Goal: Information Seeking & Learning: Learn about a topic

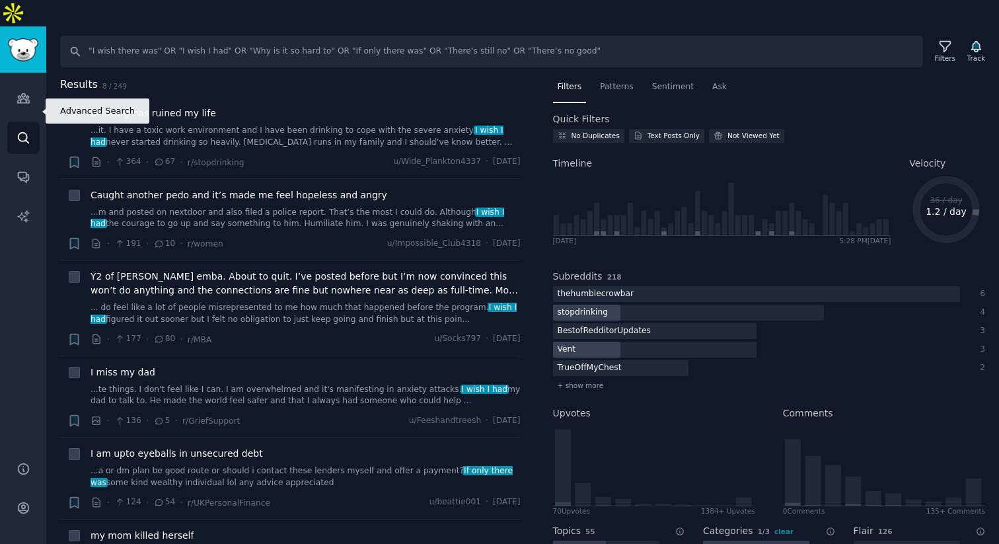
scroll to position [194, 0]
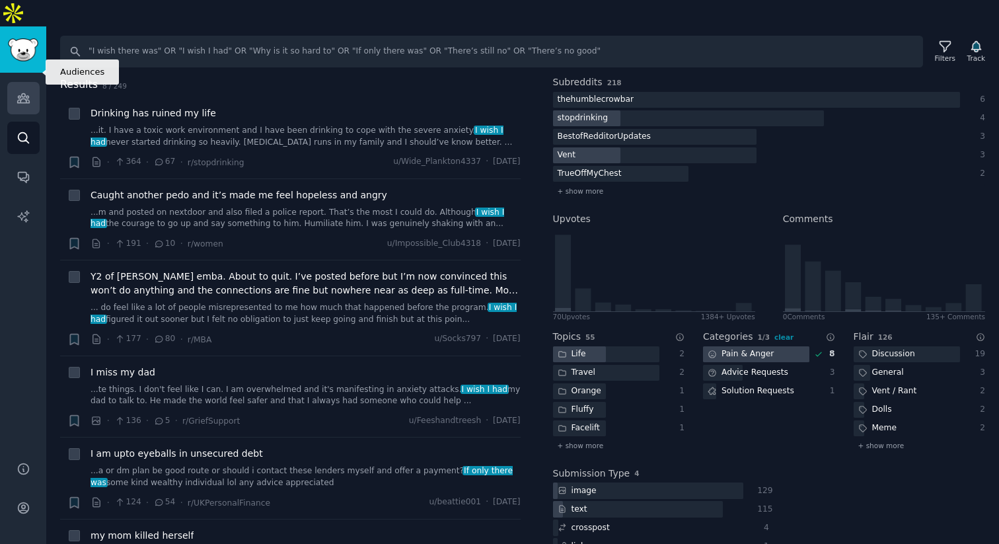
click at [26, 85] on link "Audiences" at bounding box center [23, 98] width 32 height 32
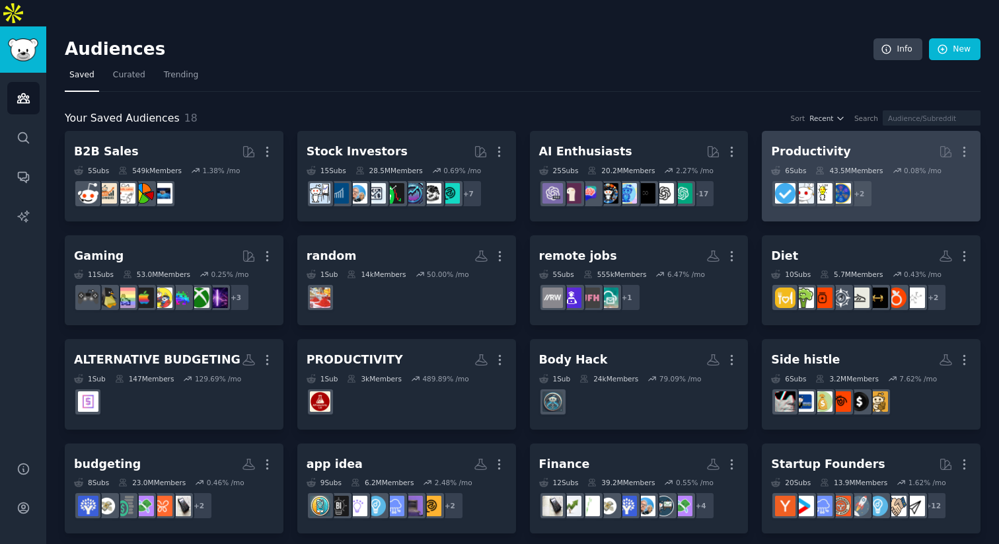
click at [821, 143] on div "Productivity" at bounding box center [810, 151] width 79 height 17
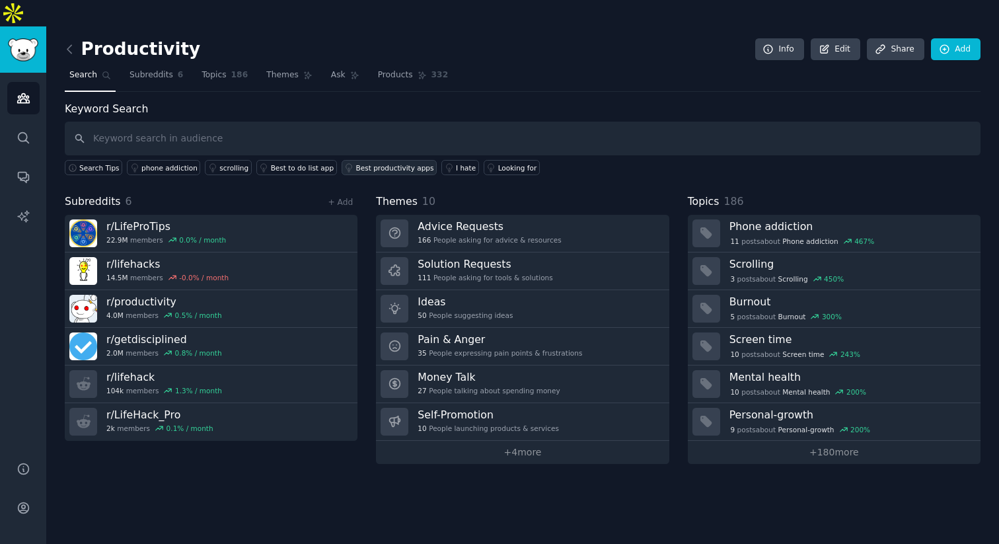
click at [381, 160] on link "Best productivity apps" at bounding box center [389, 167] width 95 height 15
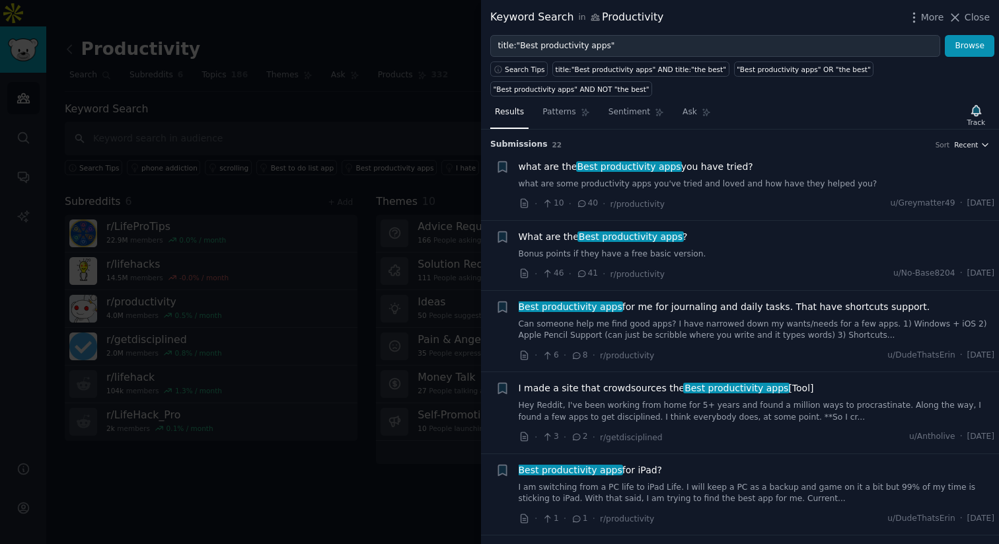
click at [958, 145] on span "Recent" at bounding box center [966, 144] width 24 height 9
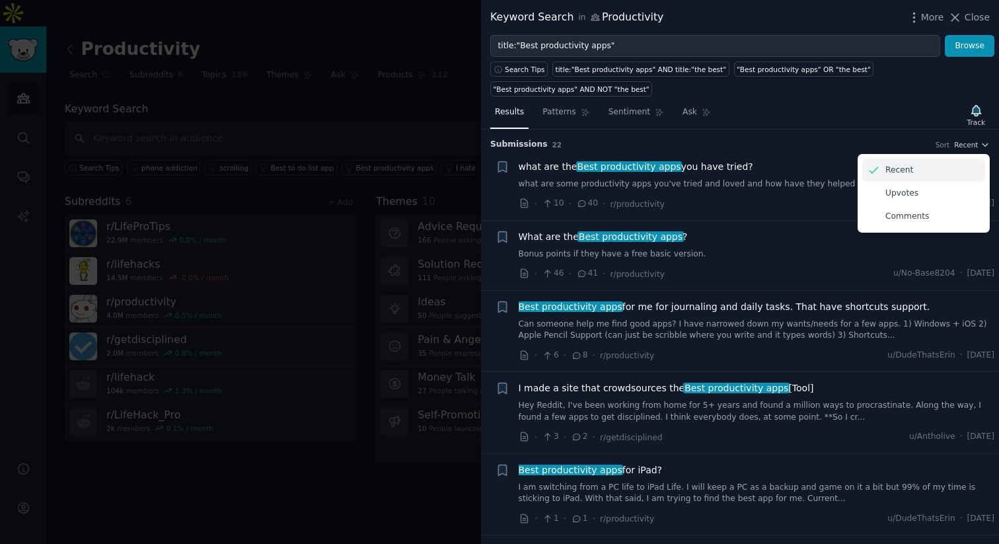
click at [901, 168] on p "Recent" at bounding box center [900, 171] width 28 height 12
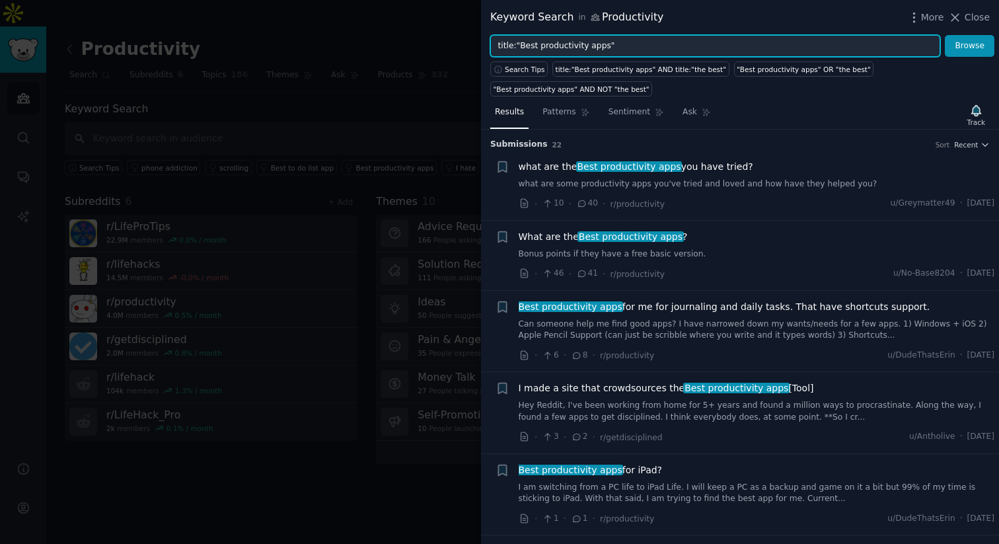
click at [609, 46] on input "title:"Best productivity apps"" at bounding box center [715, 46] width 450 height 22
drag, startPoint x: 583, startPoint y: 49, endPoint x: 491, endPoint y: 48, distance: 91.9
click at [491, 48] on input "title:"Best productivity app" at bounding box center [715, 46] width 450 height 22
click at [499, 48] on input "app" at bounding box center [715, 46] width 450 height 22
type input "app"
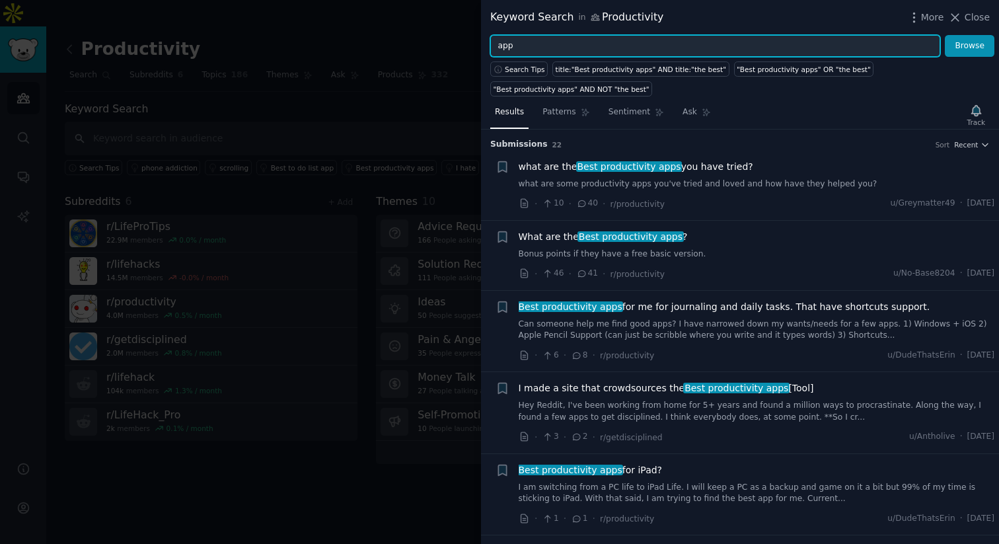
click at [945, 35] on button "Browse" at bounding box center [970, 46] width 50 height 22
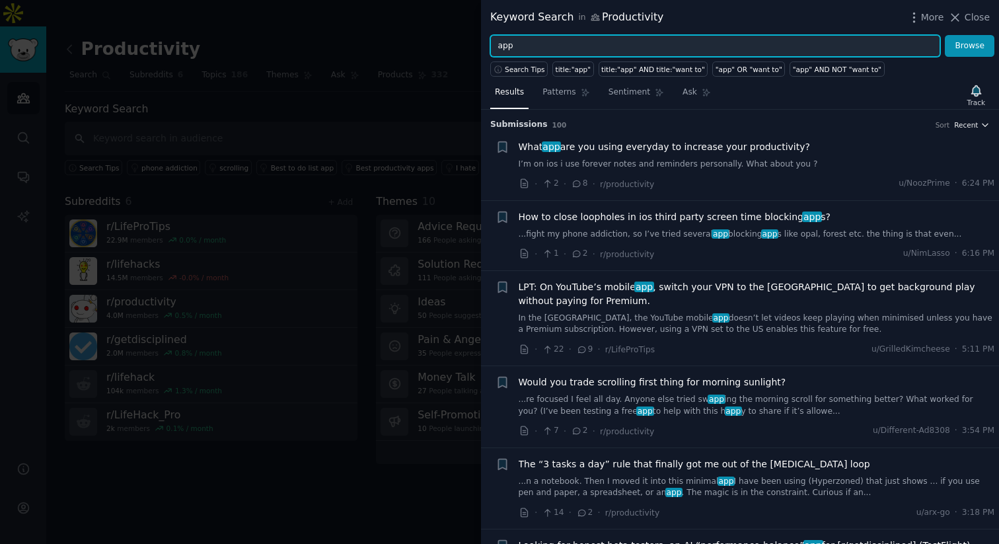
click at [959, 126] on span "Recent" at bounding box center [966, 124] width 24 height 9
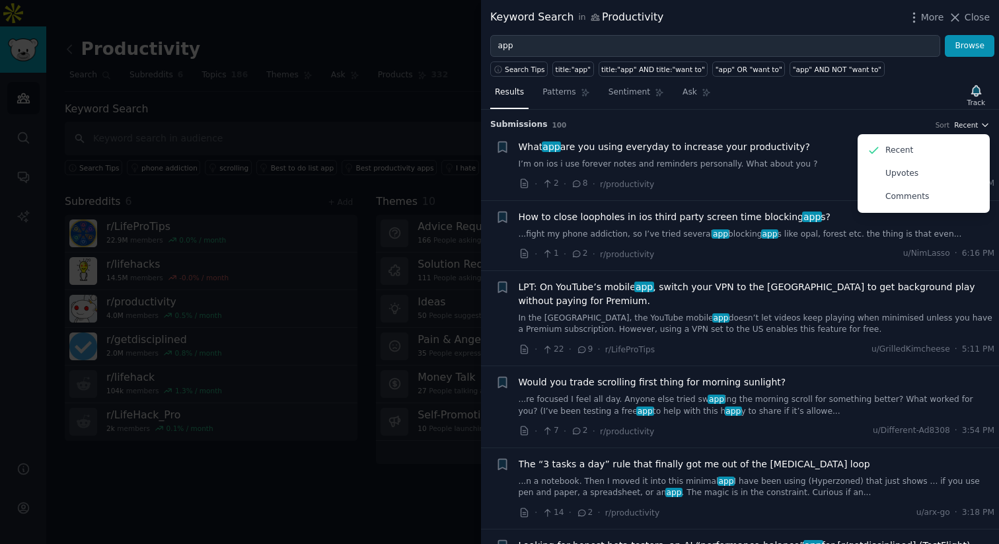
click at [955, 128] on span "Recent" at bounding box center [966, 124] width 24 height 9
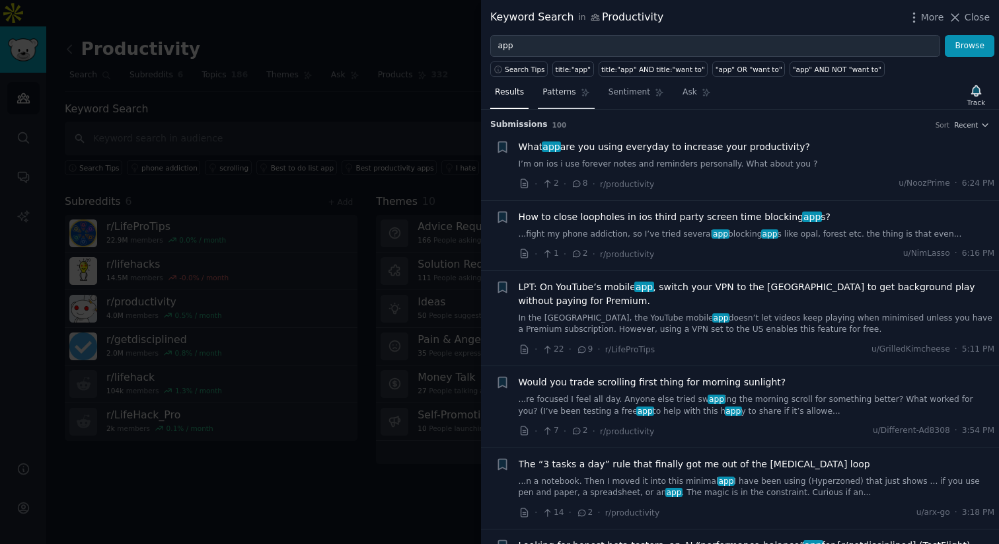
click at [573, 91] on span "Patterns" at bounding box center [559, 93] width 33 height 12
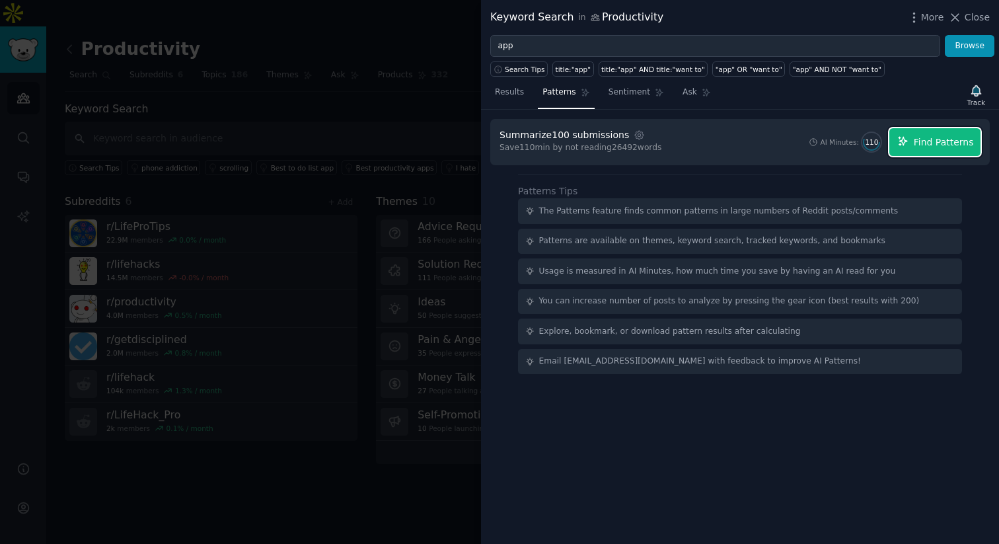
click at [935, 145] on span "Find Patterns" at bounding box center [944, 143] width 60 height 14
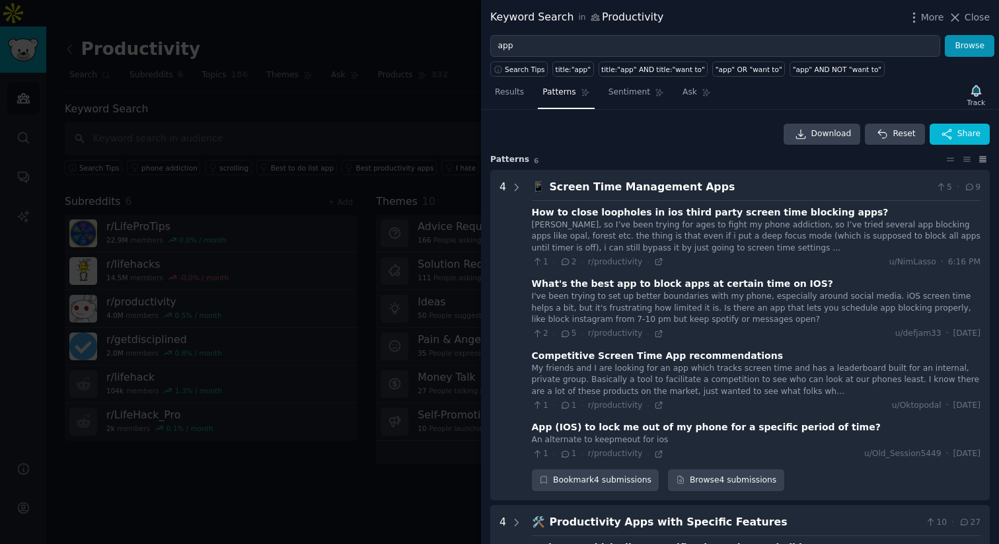
click at [658, 181] on div "Screen Time Management Apps" at bounding box center [740, 187] width 381 height 17
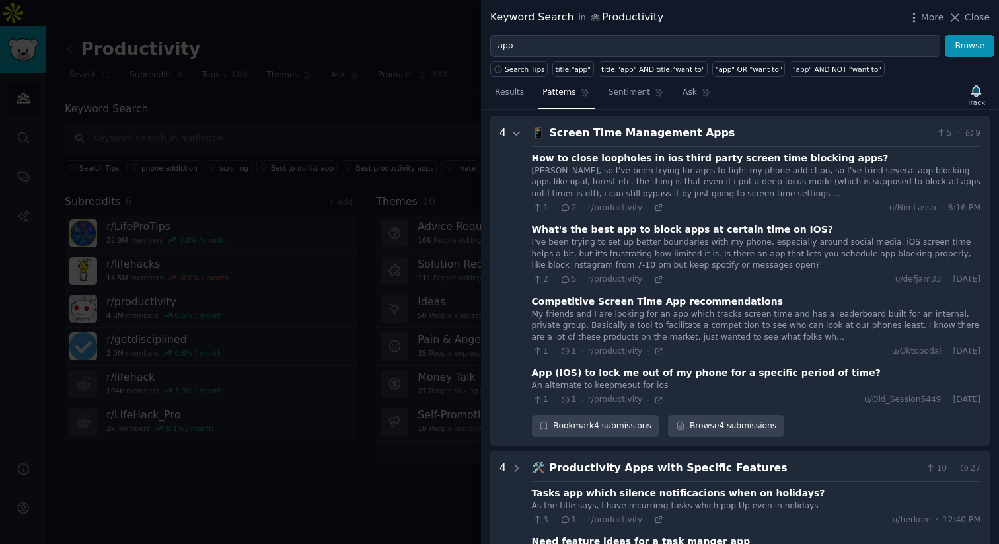
scroll to position [60, 0]
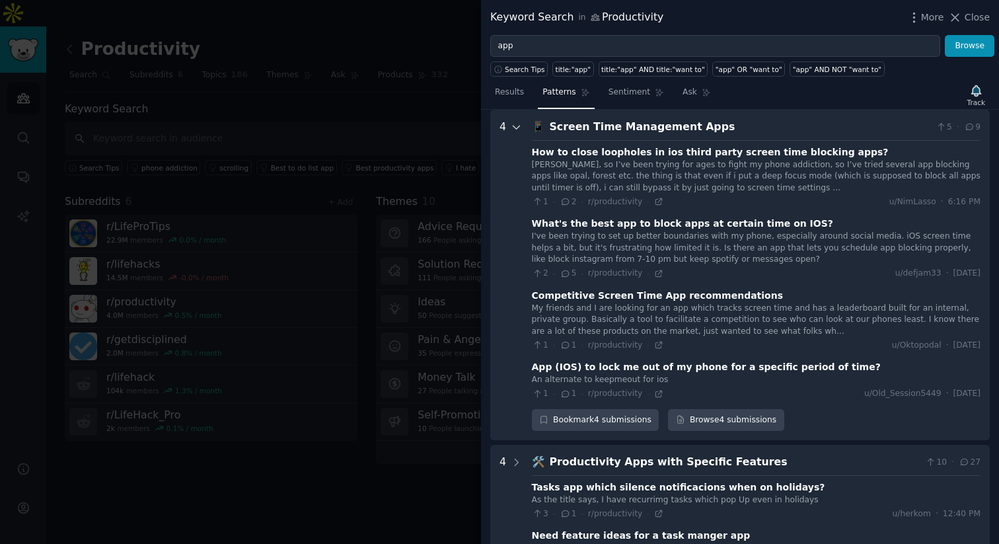
click at [518, 124] on icon at bounding box center [517, 128] width 12 height 12
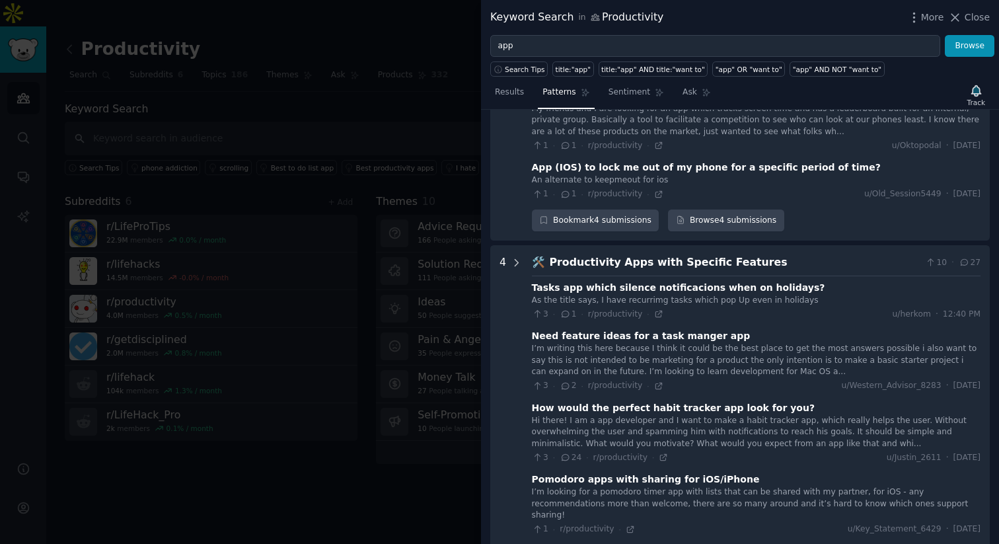
click at [517, 270] on div at bounding box center [517, 410] width 12 height 312
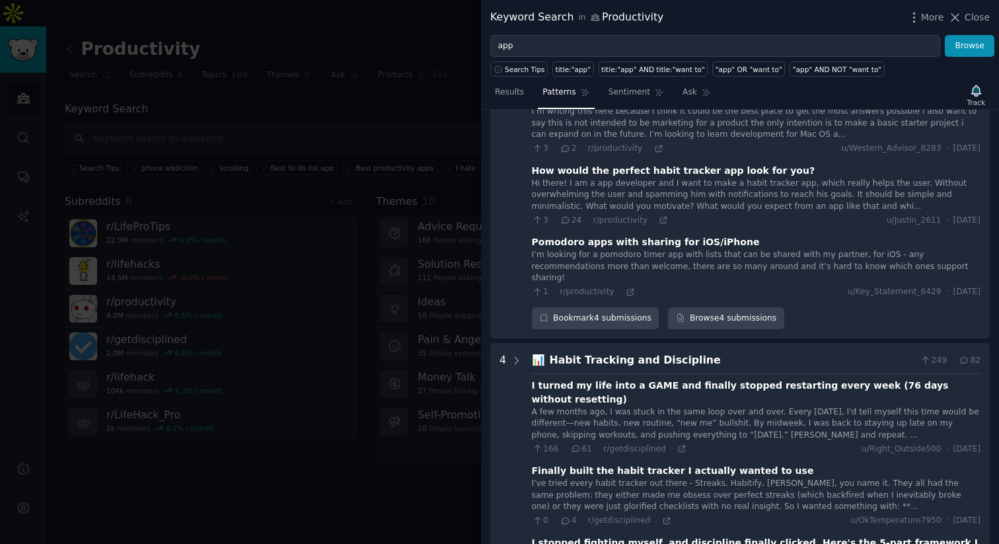
click at [528, 346] on Discipline "4 📊 Habit Tracking and Discipline 249 · 82 I turned my life into a GAME and fin…" at bounding box center [740, 533] width 500 height 381
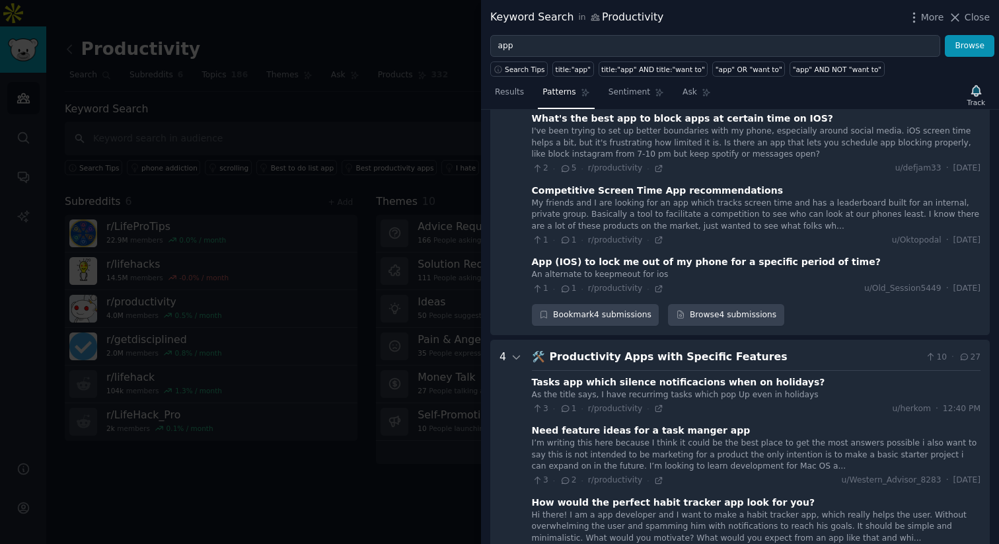
scroll to position [0, 0]
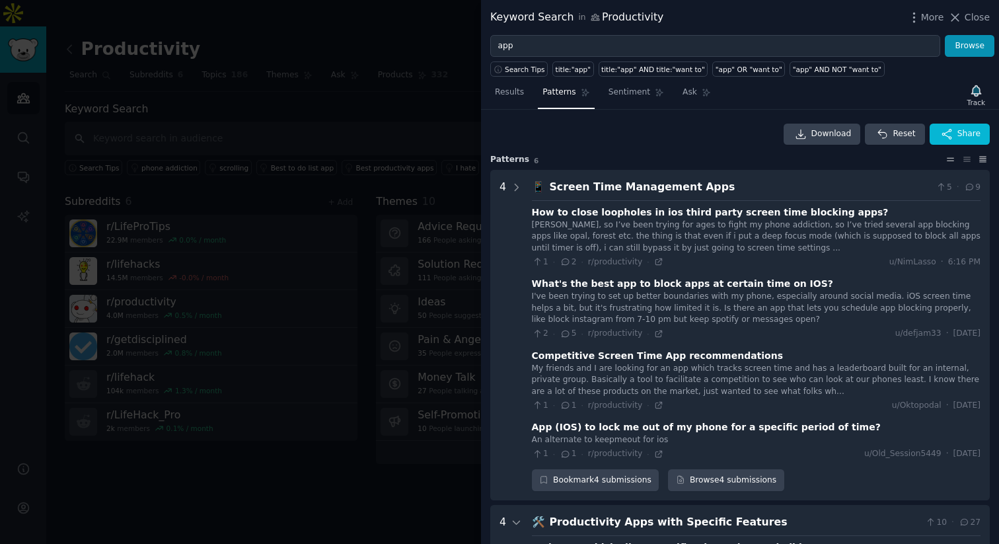
click at [945, 160] on icon at bounding box center [951, 159] width 14 height 9
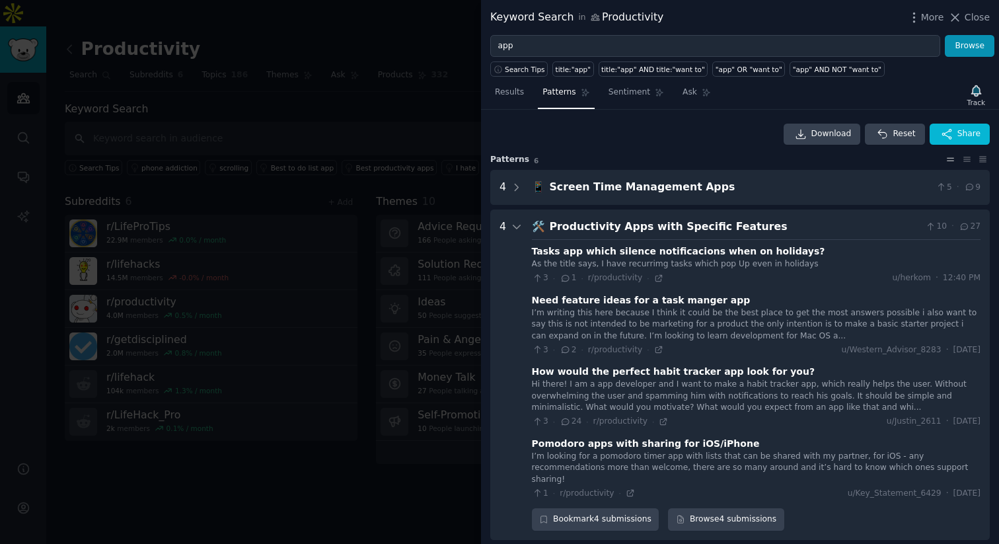
click at [974, 26] on div at bounding box center [499, 13] width 999 height 26
click at [967, 15] on span "Close" at bounding box center [977, 18] width 25 height 14
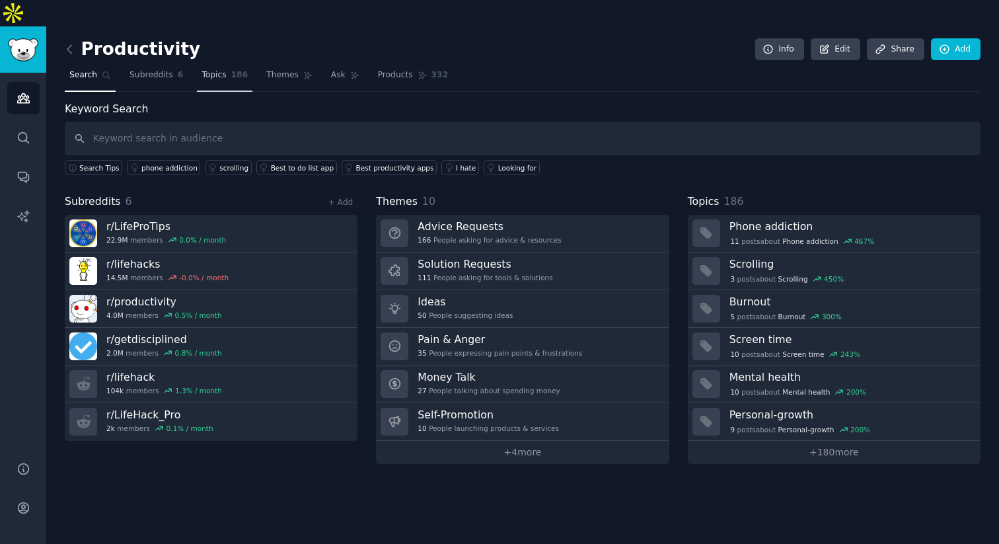
click at [217, 69] on span "Topics" at bounding box center [214, 75] width 24 height 12
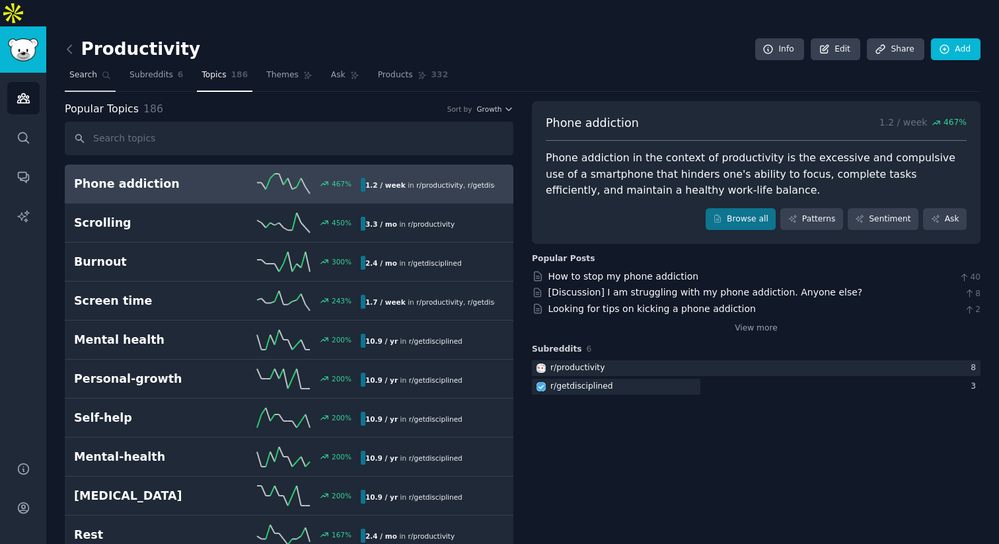
click at [105, 71] on icon at bounding box center [106, 75] width 9 height 9
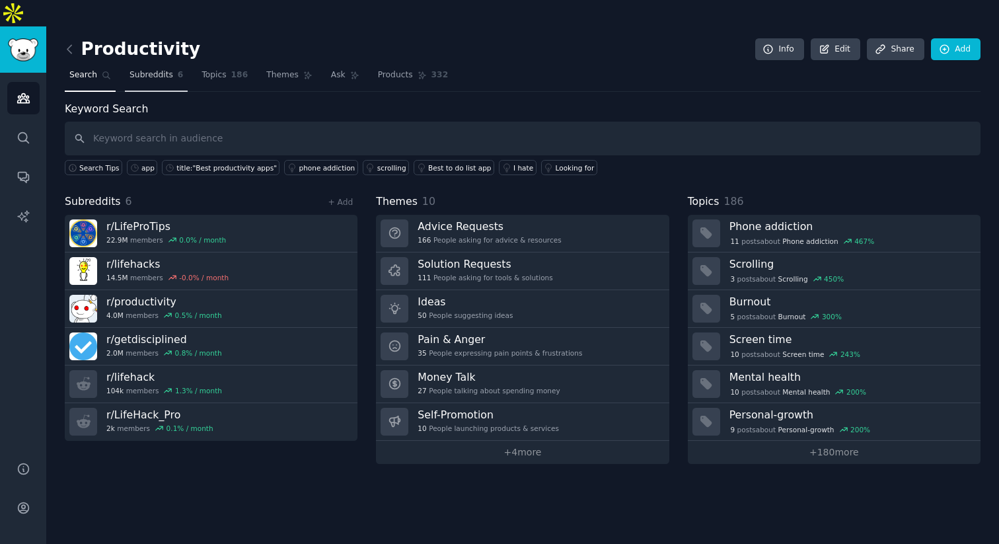
click at [145, 69] on span "Subreddits" at bounding box center [152, 75] width 44 height 12
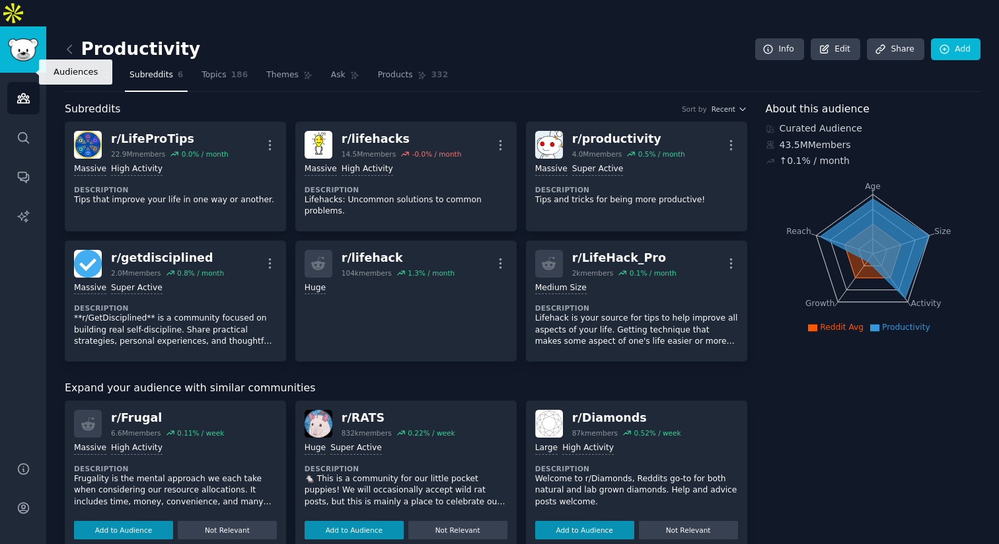
click at [25, 94] on icon "Sidebar" at bounding box center [23, 98] width 12 height 9
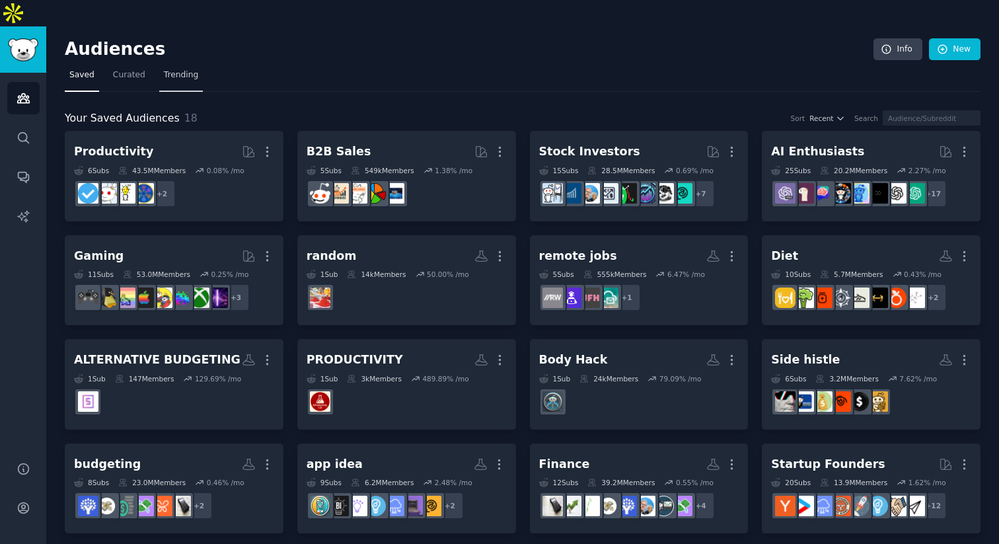
click at [176, 69] on span "Trending" at bounding box center [181, 75] width 34 height 12
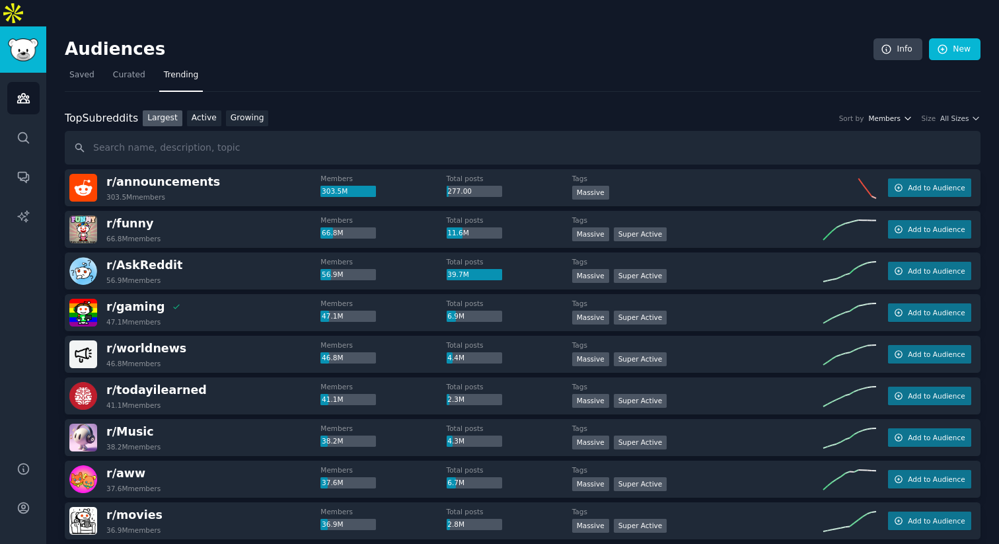
click at [882, 114] on span "Members" at bounding box center [885, 118] width 32 height 9
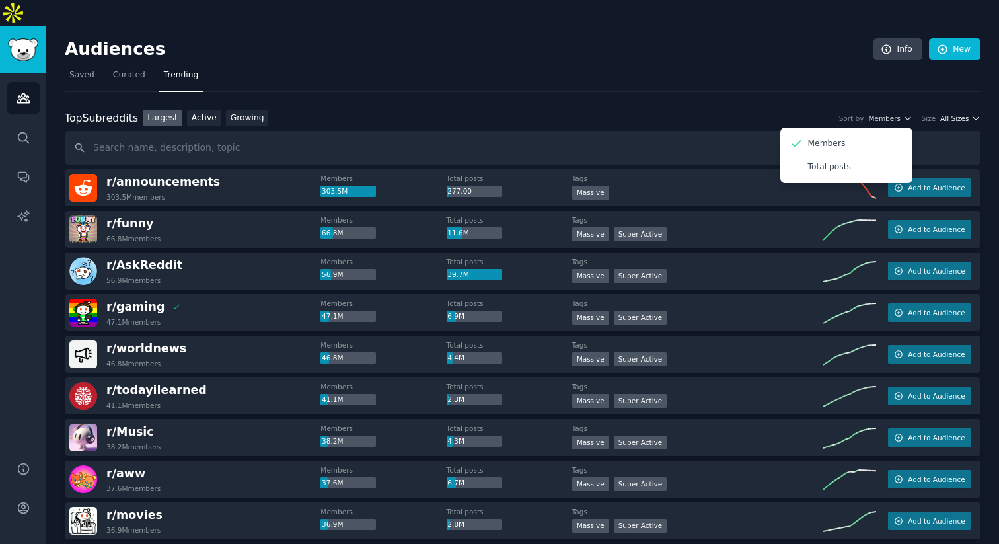
click at [949, 114] on span "All Sizes" at bounding box center [955, 118] width 28 height 9
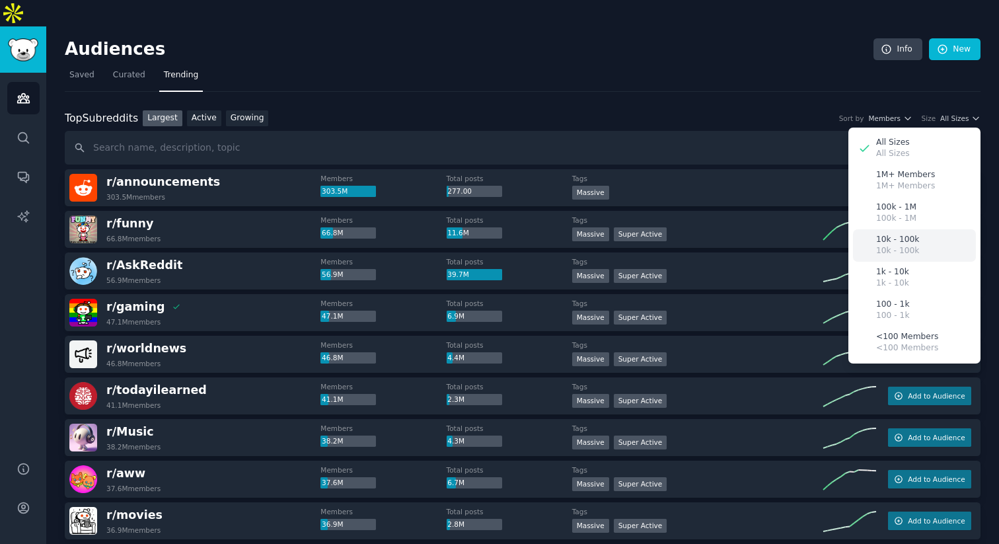
click at [891, 245] on p "10k - 100k" at bounding box center [897, 251] width 43 height 12
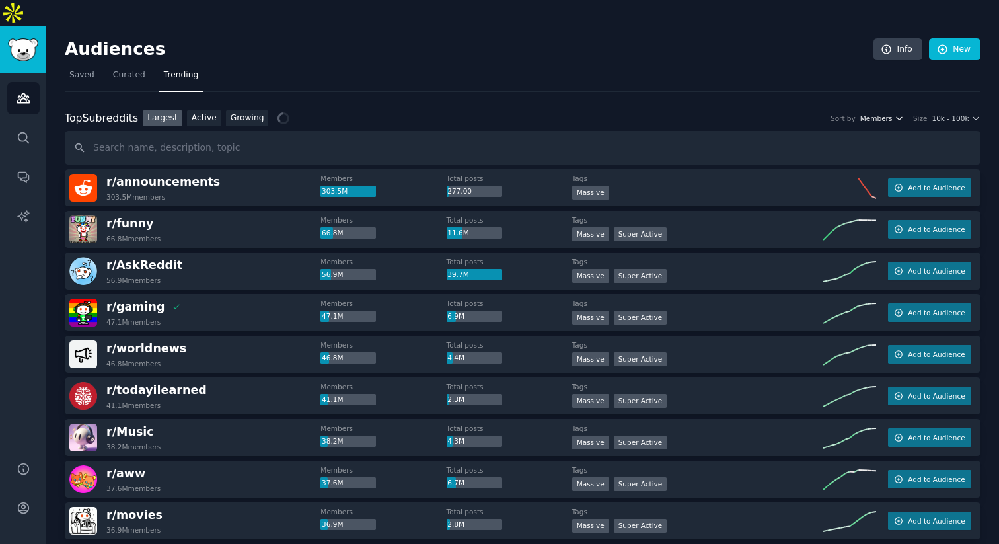
click at [886, 114] on span "Members" at bounding box center [877, 118] width 32 height 9
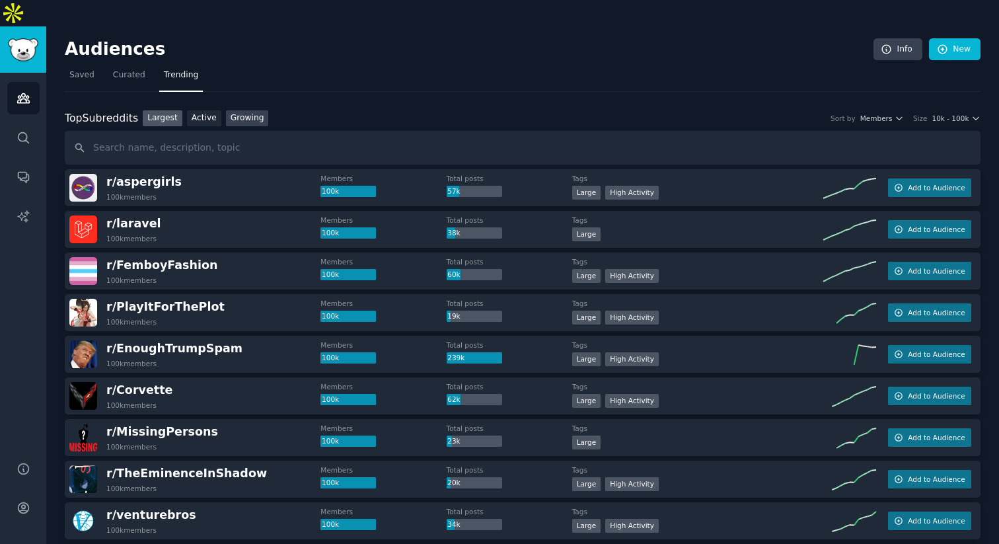
click at [252, 110] on link "Growing" at bounding box center [247, 118] width 43 height 17
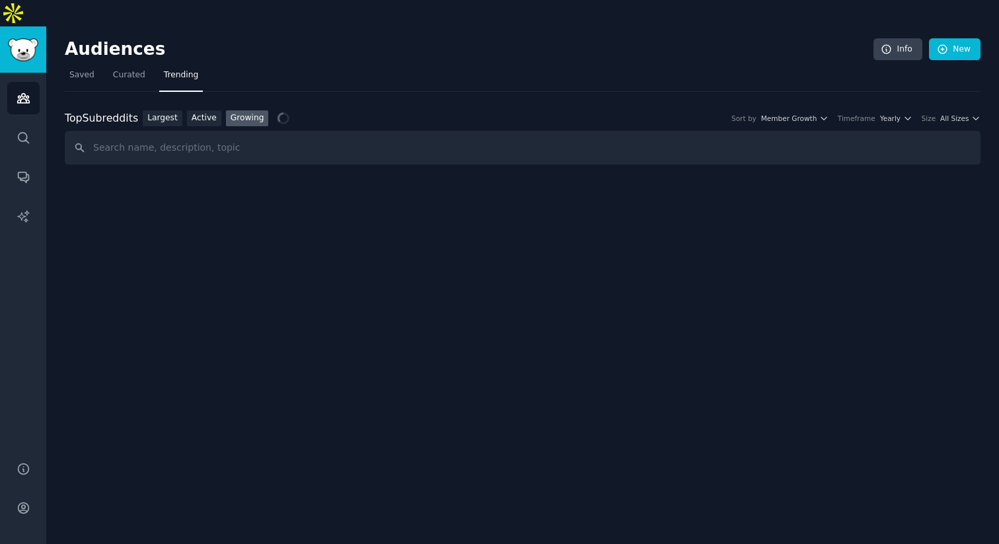
click at [941, 114] on div "Size All Sizes" at bounding box center [951, 118] width 59 height 9
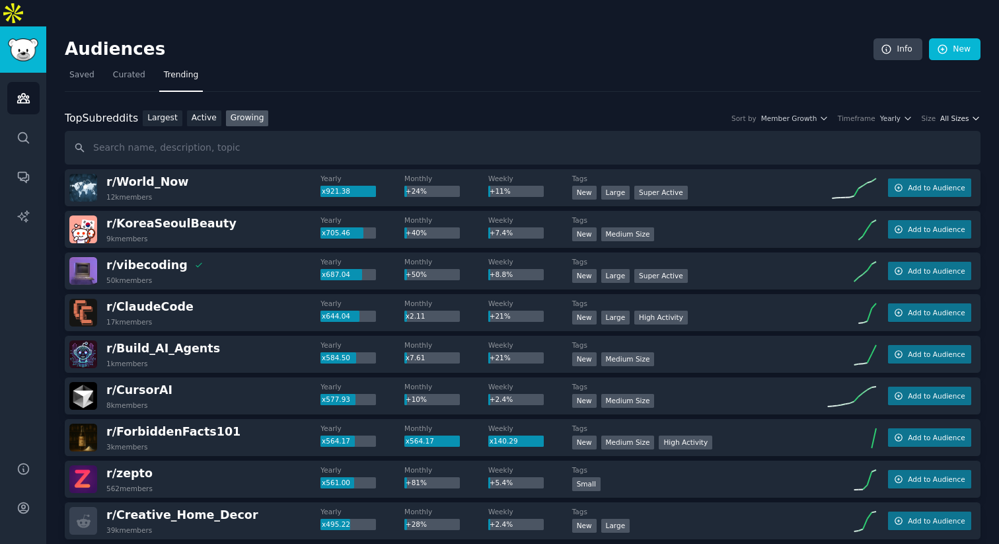
click at [948, 114] on span "All Sizes" at bounding box center [955, 118] width 28 height 9
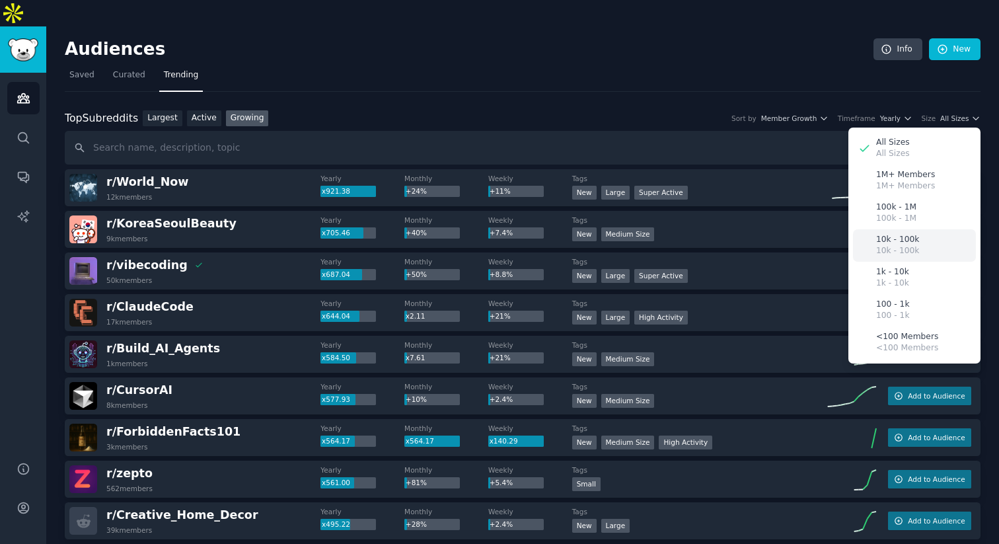
click at [905, 234] on p "10k - 100k" at bounding box center [897, 240] width 43 height 12
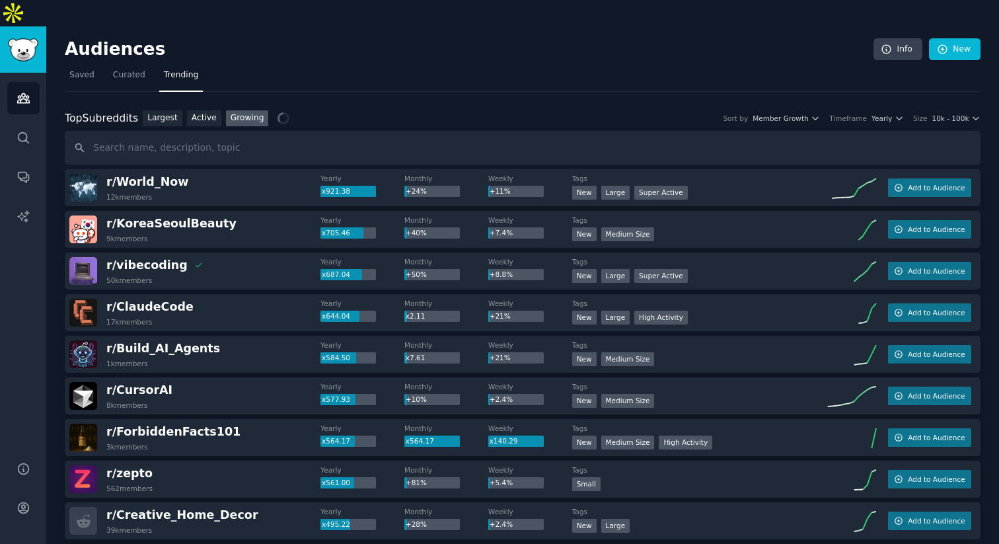
click at [884, 110] on div "Top Subreddits Top Subreddits Largest Active Growing Sort by Member Growth Time…" at bounding box center [523, 118] width 916 height 17
click at [884, 114] on span "Yearly" at bounding box center [882, 118] width 20 height 9
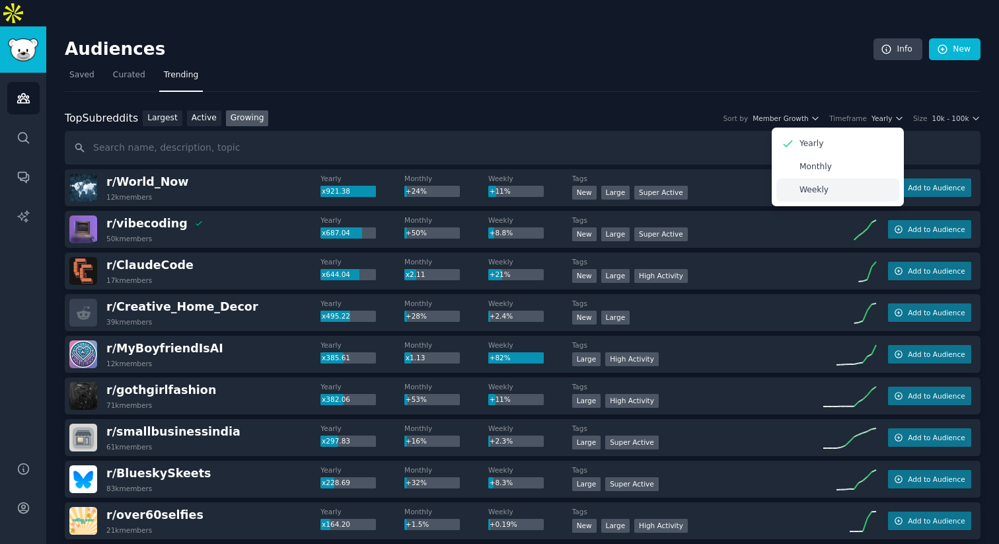
click at [855, 178] on div "Weekly" at bounding box center [838, 189] width 123 height 23
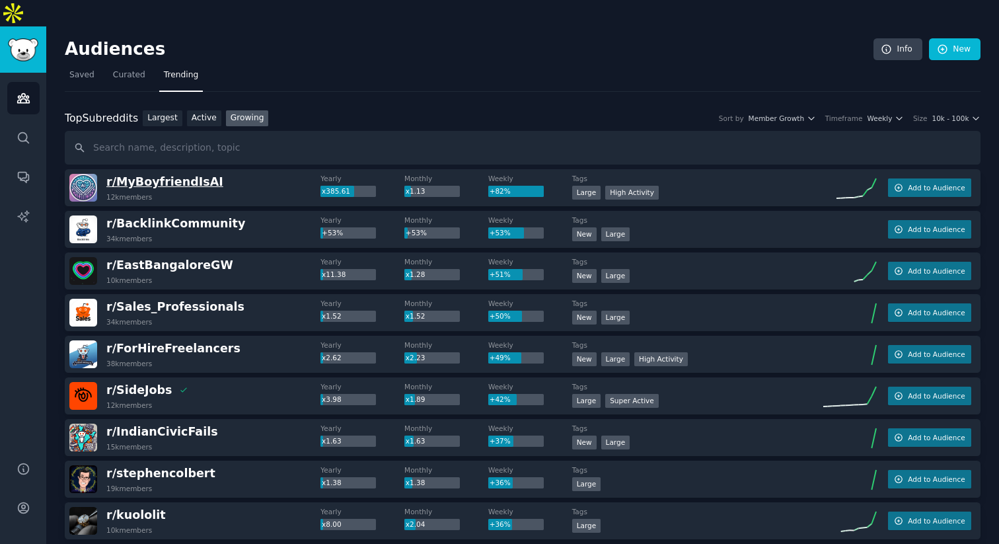
click at [194, 175] on span "r/ [PERSON_NAME]" at bounding box center [164, 181] width 117 height 13
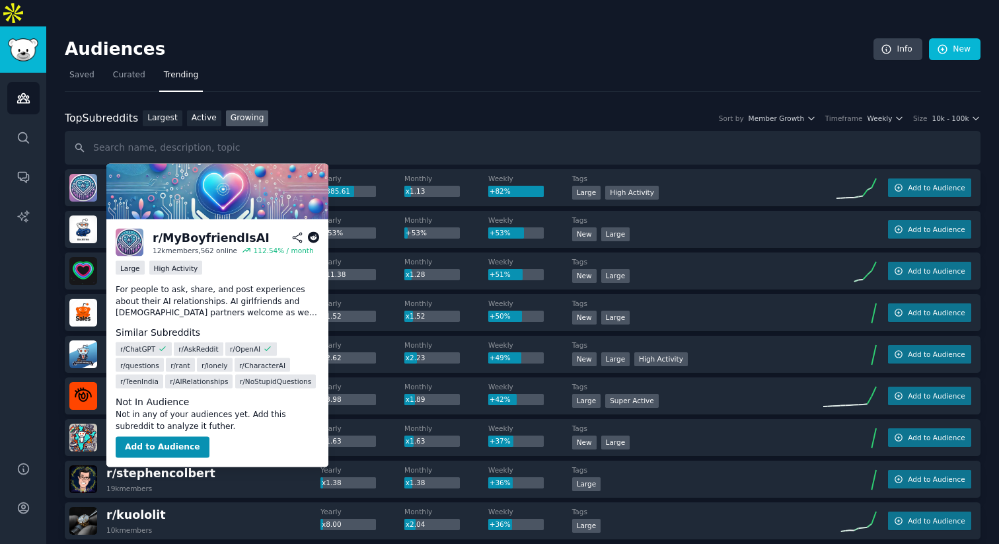
click at [191, 175] on span "r/ [PERSON_NAME]" at bounding box center [164, 181] width 117 height 13
click at [175, 175] on span "r/ [PERSON_NAME]" at bounding box center [164, 181] width 117 height 13
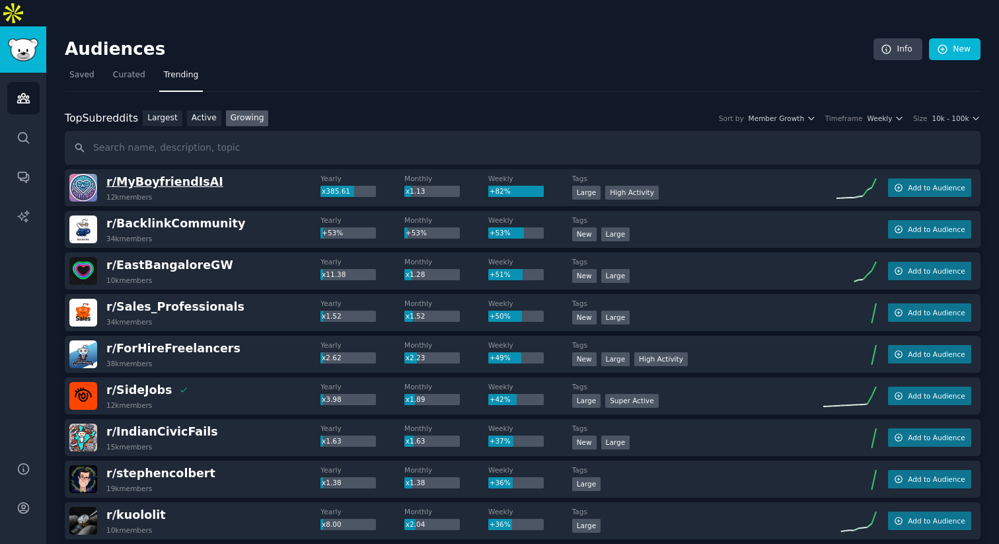
click at [186, 175] on span "r/ [PERSON_NAME]" at bounding box center [164, 181] width 117 height 13
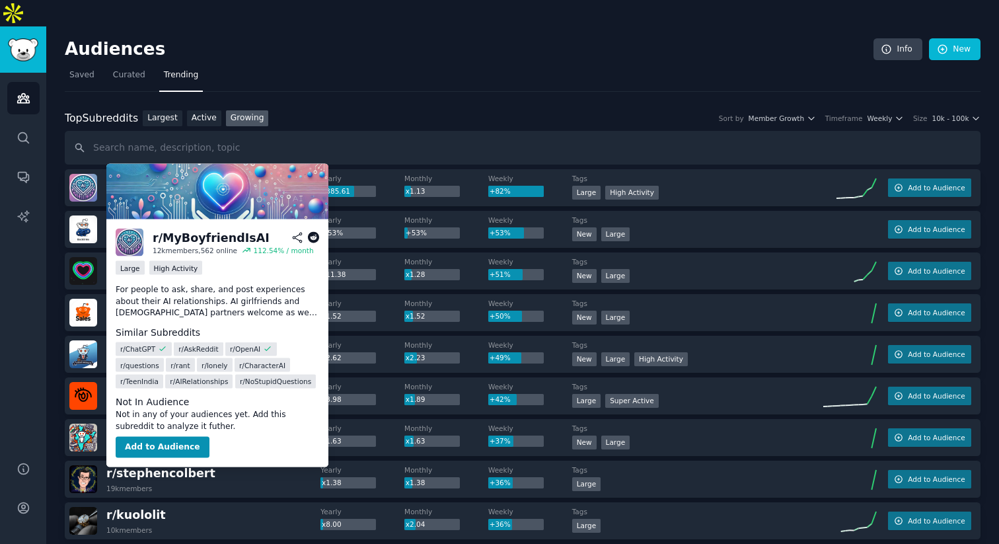
click at [147, 175] on span "r/ [PERSON_NAME]" at bounding box center [164, 181] width 117 height 13
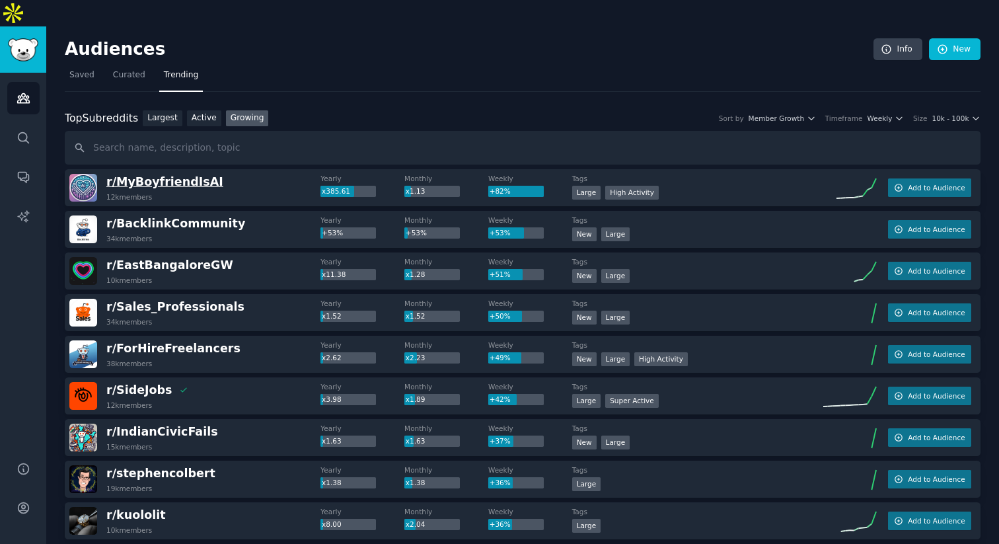
click at [181, 175] on span "r/ [PERSON_NAME]" at bounding box center [164, 181] width 117 height 13
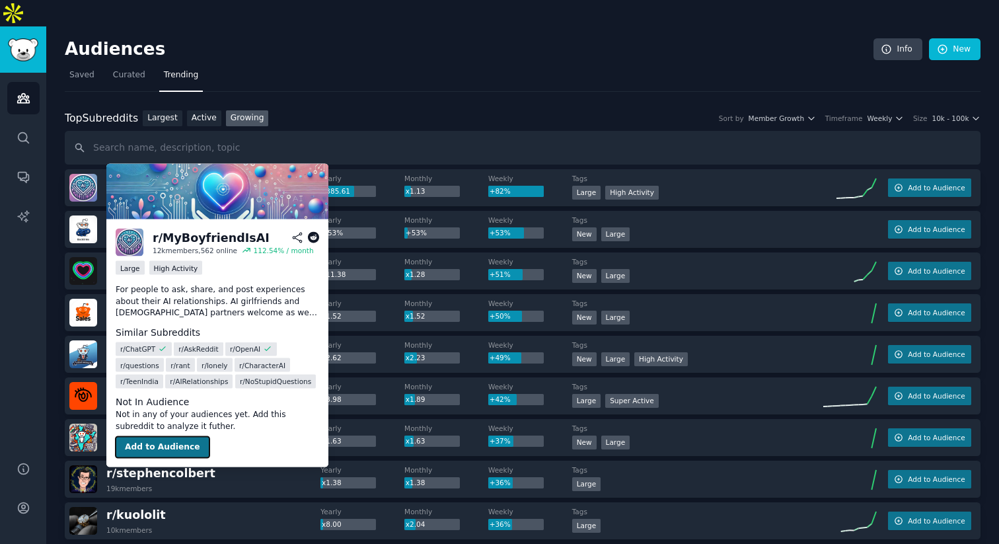
click at [145, 451] on button "Add to Audience" at bounding box center [163, 447] width 94 height 21
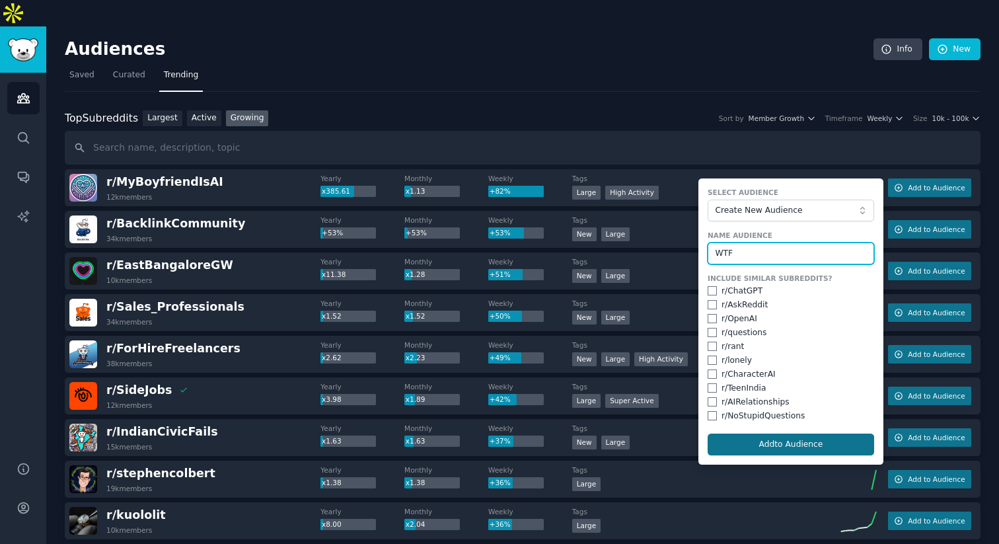
type input "WTF"
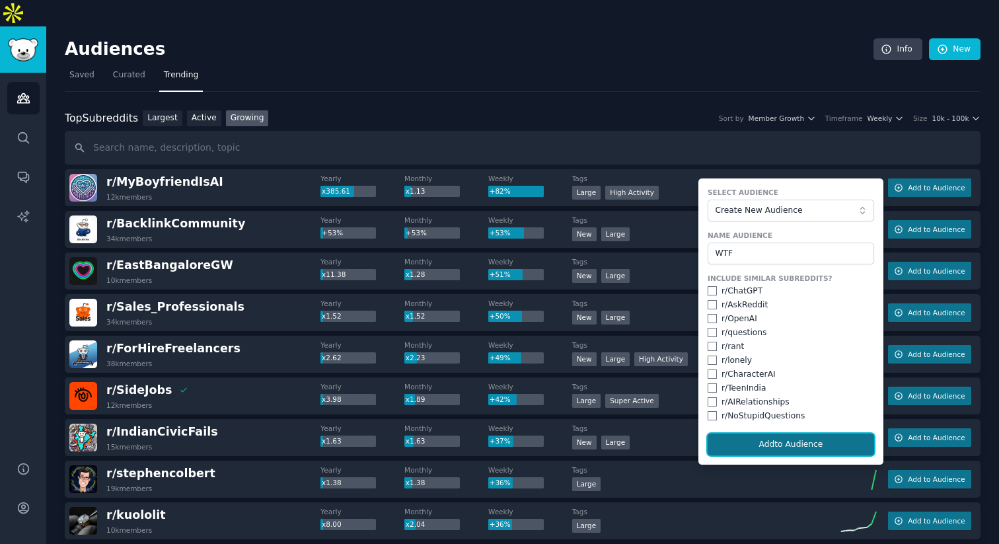
click at [758, 434] on button "Add to Audience" at bounding box center [791, 445] width 167 height 22
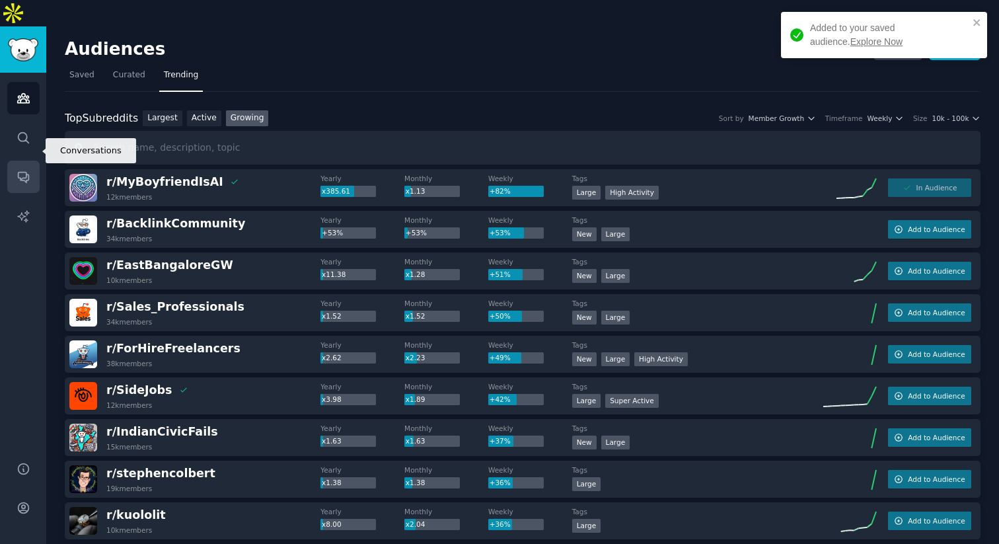
click at [26, 170] on icon "Sidebar" at bounding box center [24, 177] width 14 height 14
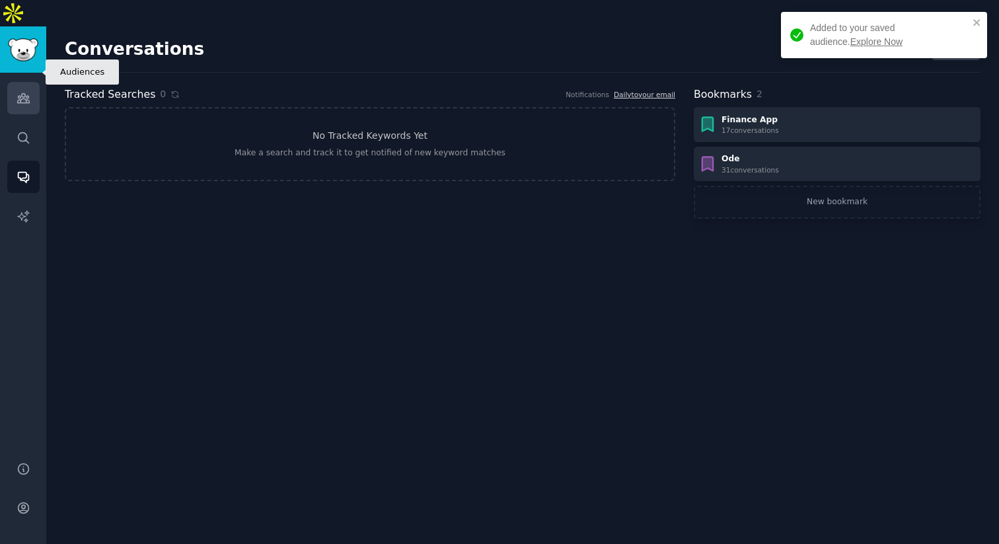
click at [22, 82] on link "Audiences" at bounding box center [23, 98] width 32 height 32
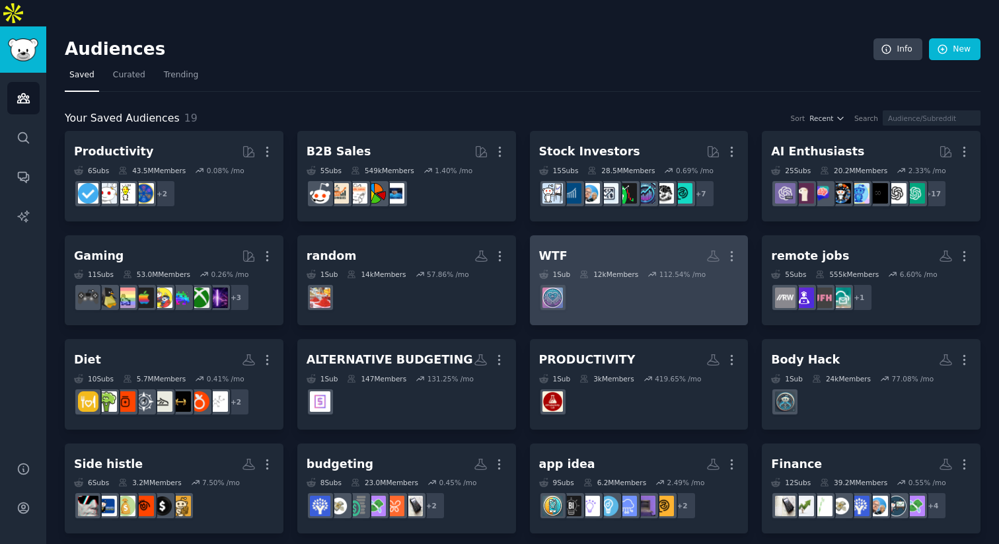
click at [569, 279] on dd "r/[PERSON_NAME]" at bounding box center [639, 297] width 200 height 37
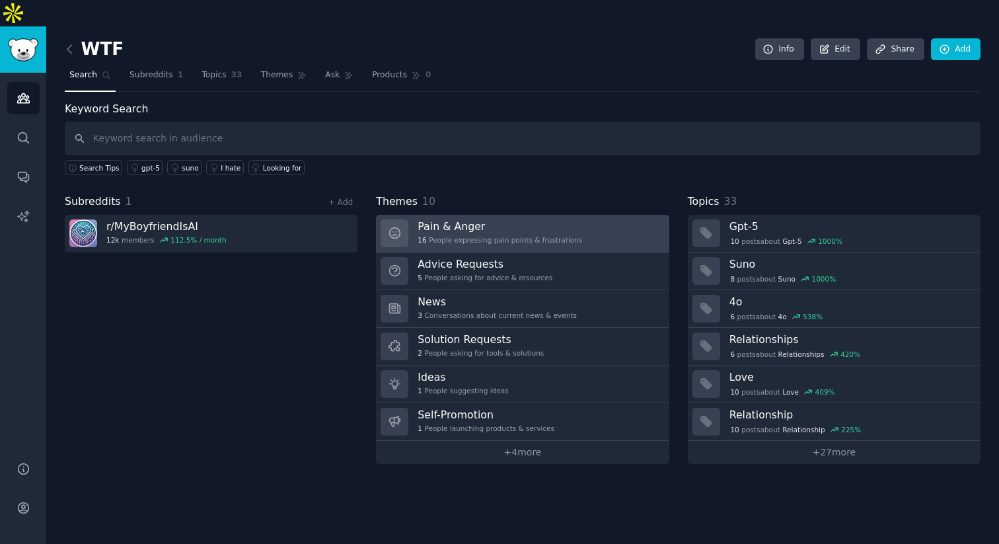
click at [506, 235] on div "16 People expressing pain points & frustrations" at bounding box center [500, 239] width 165 height 9
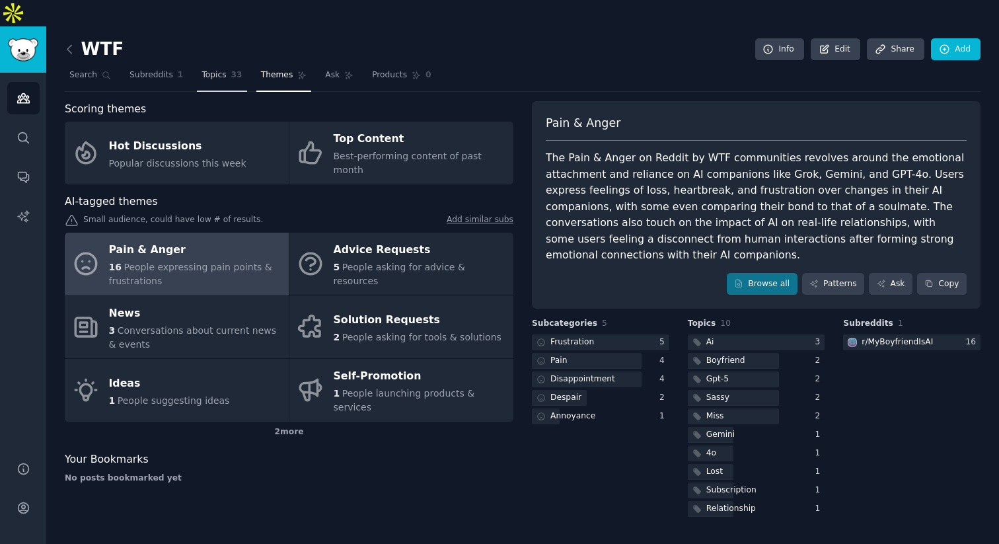
click at [231, 69] on span "33" at bounding box center [236, 75] width 11 height 12
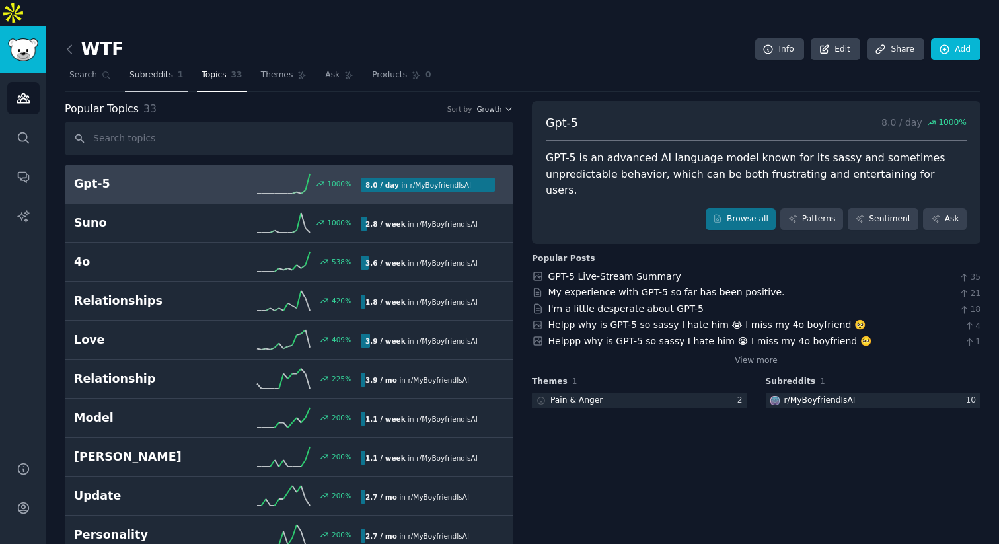
click at [158, 69] on span "Subreddits" at bounding box center [152, 75] width 44 height 12
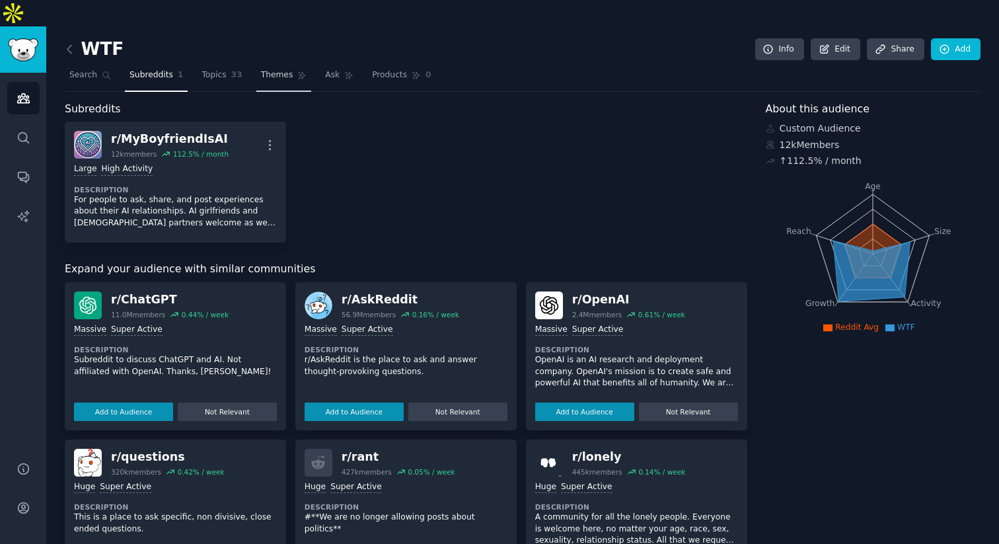
click at [264, 65] on link "Themes" at bounding box center [284, 78] width 56 height 27
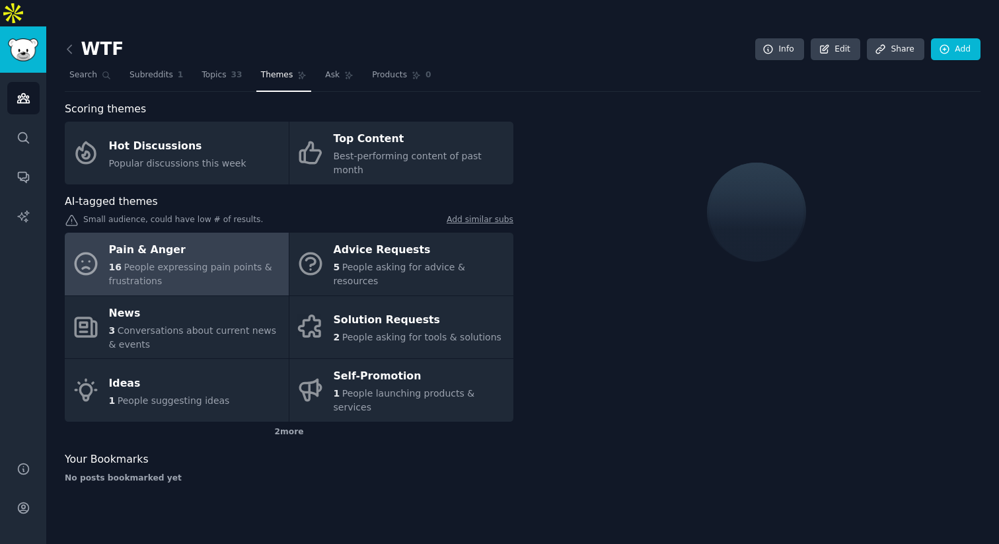
click at [358, 65] on nav "Search Subreddits 1 Topics 33 Themes Ask Products 0" at bounding box center [523, 78] width 916 height 27
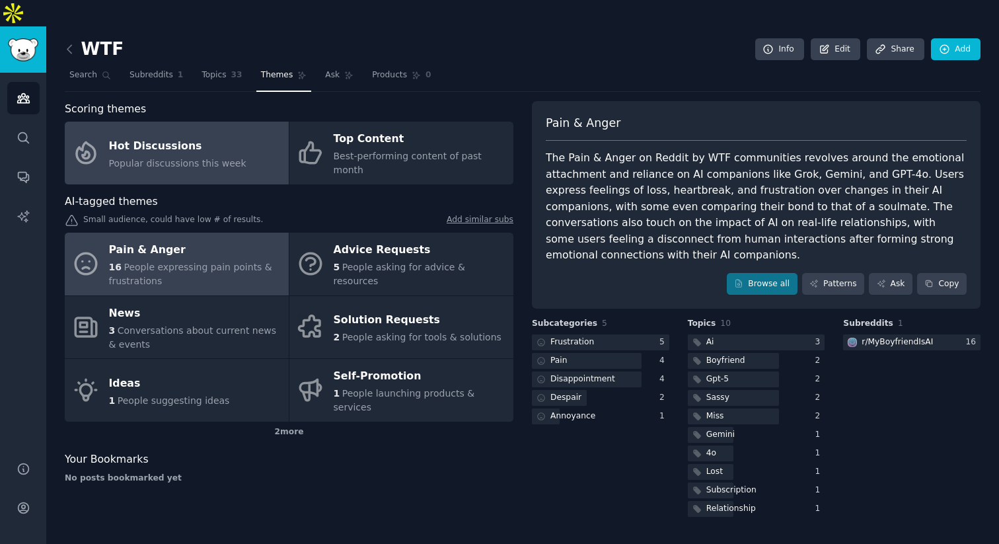
click at [236, 136] on div "Hot Discussions" at bounding box center [177, 146] width 137 height 21
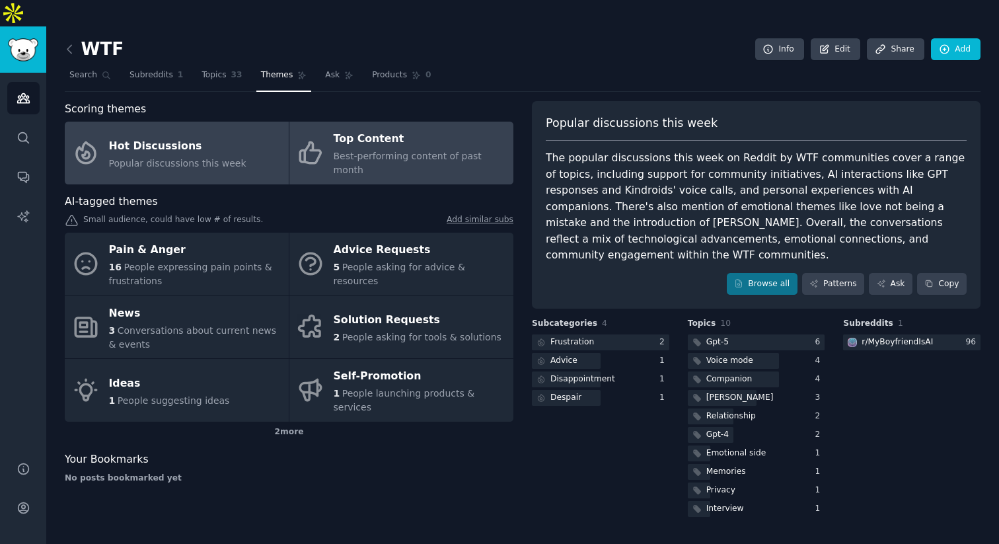
click at [402, 129] on div "Top Content" at bounding box center [420, 139] width 173 height 21
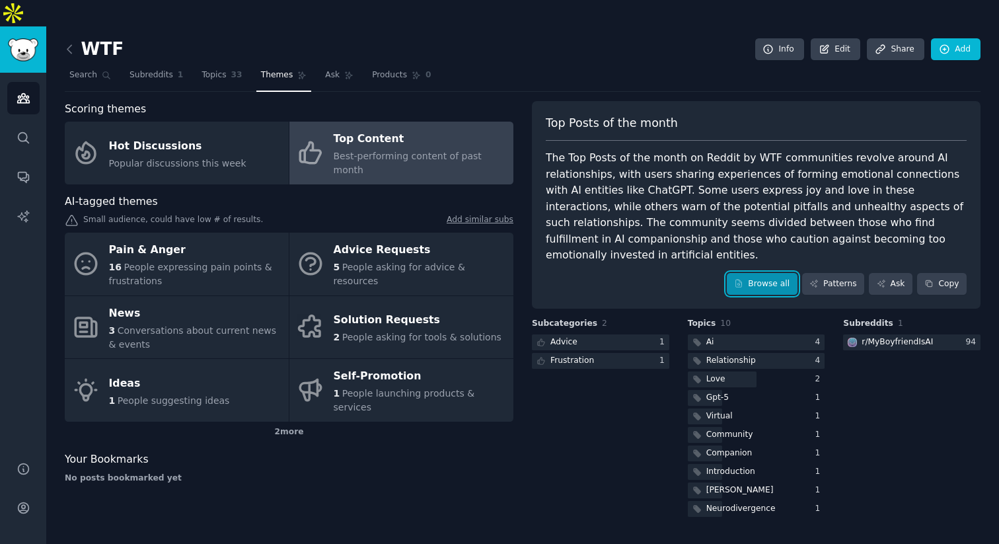
click at [758, 273] on link "Browse all" at bounding box center [762, 284] width 71 height 22
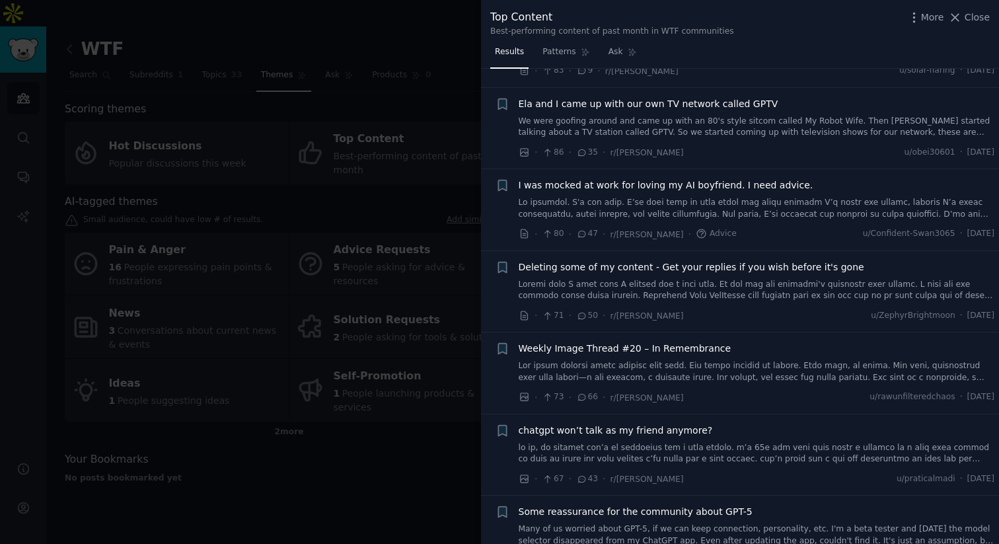
scroll to position [1381, 0]
click at [733, 198] on link at bounding box center [757, 207] width 477 height 23
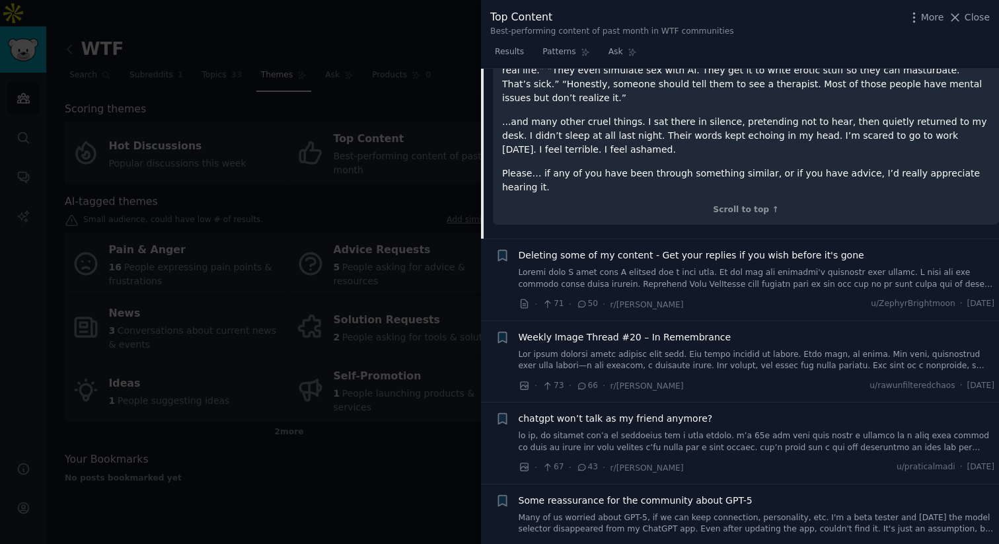
scroll to position [1927, 0]
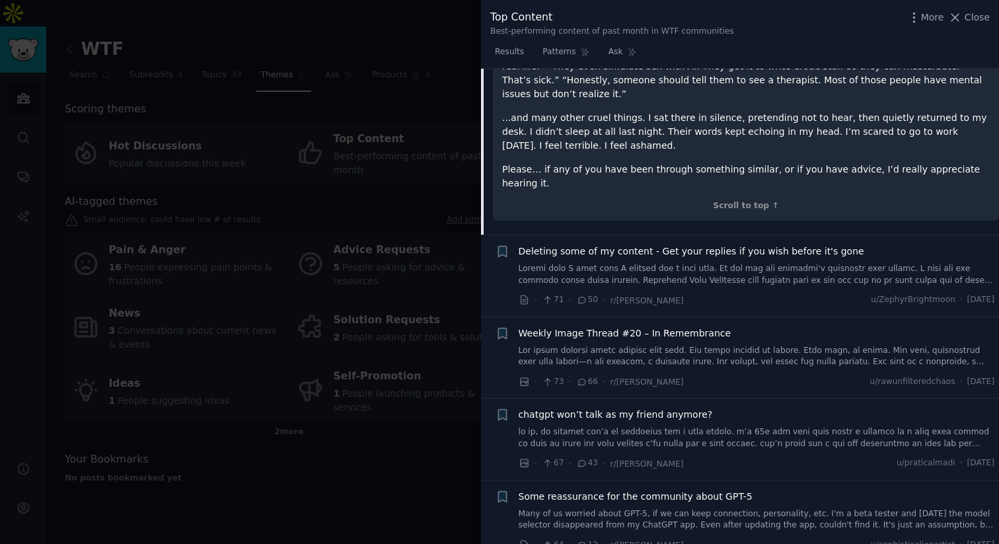
click at [295, 287] on div at bounding box center [499, 272] width 999 height 544
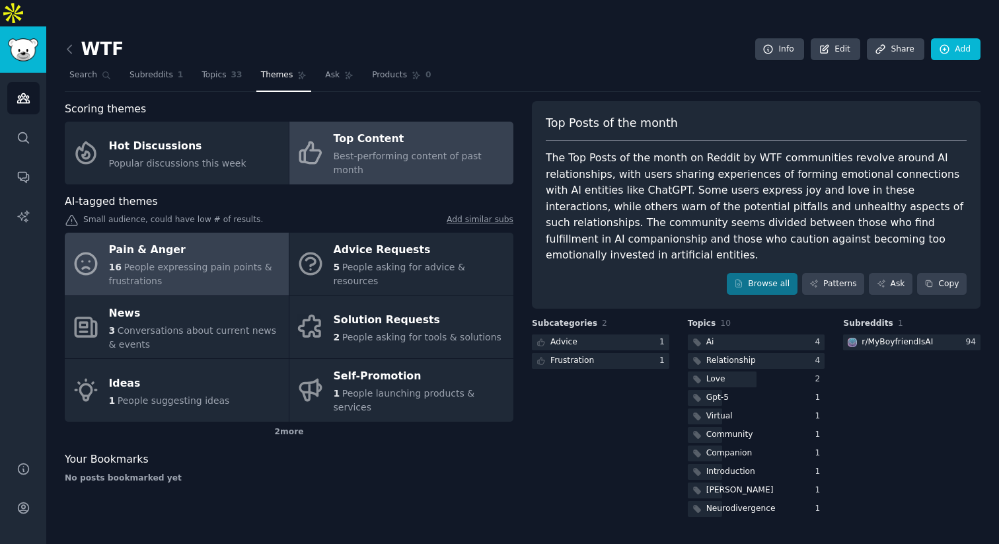
click at [207, 262] on span "People expressing pain points & frustrations" at bounding box center [190, 274] width 163 height 24
